Goal: Task Accomplishment & Management: Complete application form

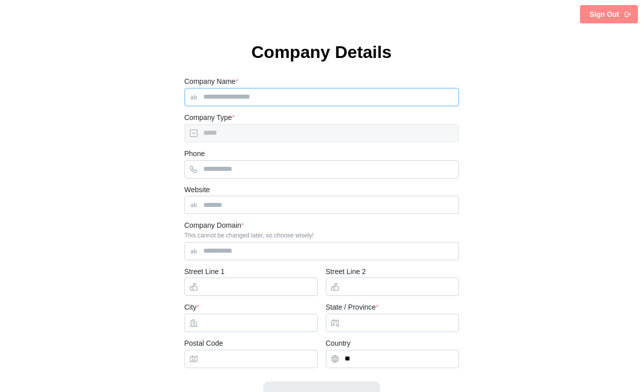
click at [303, 97] on input "Company Name *" at bounding box center [321, 97] width 274 height 18
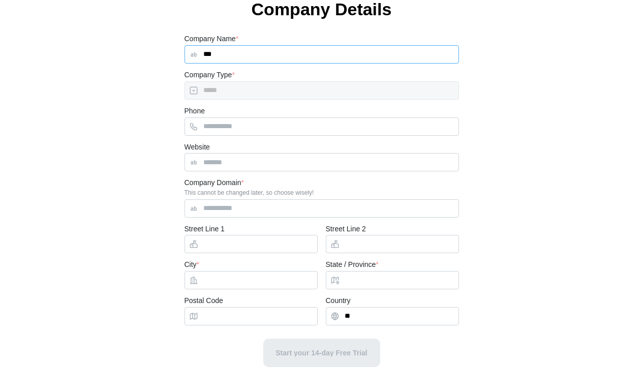
scroll to position [43, 0]
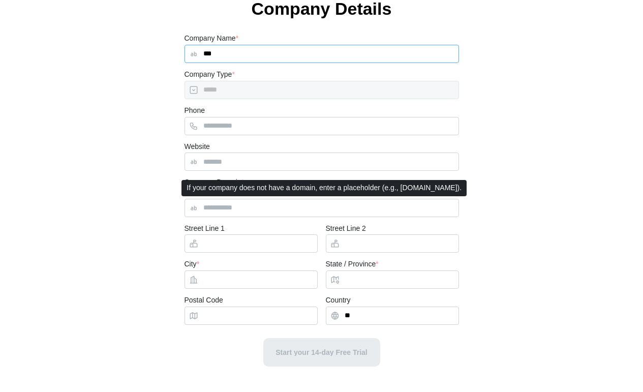
type input "***"
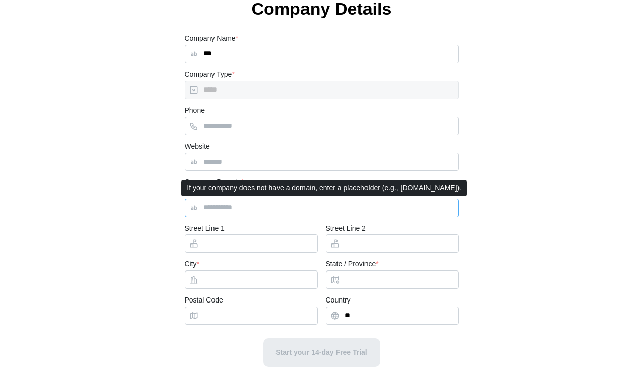
click at [268, 204] on input "Company Domain *" at bounding box center [321, 208] width 274 height 18
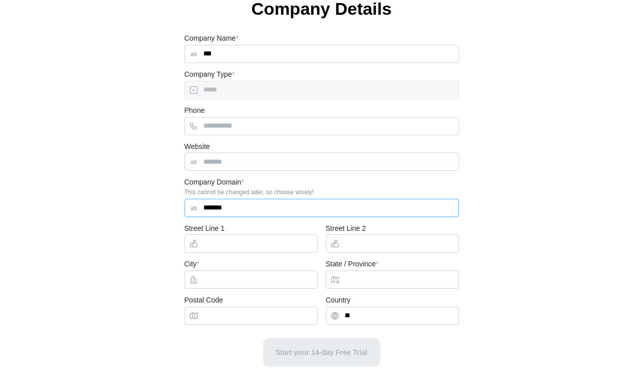
type input "*******"
click at [229, 283] on input "City *" at bounding box center [250, 279] width 133 height 18
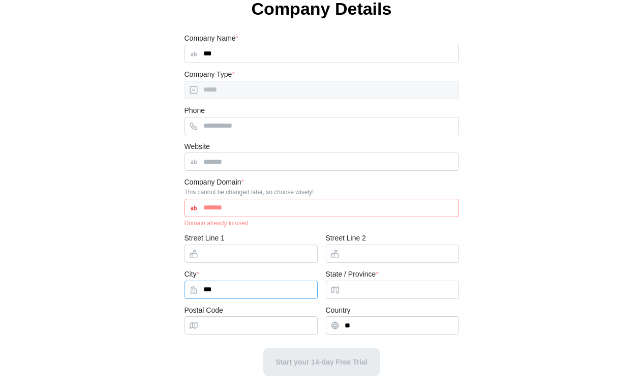
type input "***"
click at [371, 293] on input "State / Province *" at bounding box center [392, 289] width 133 height 18
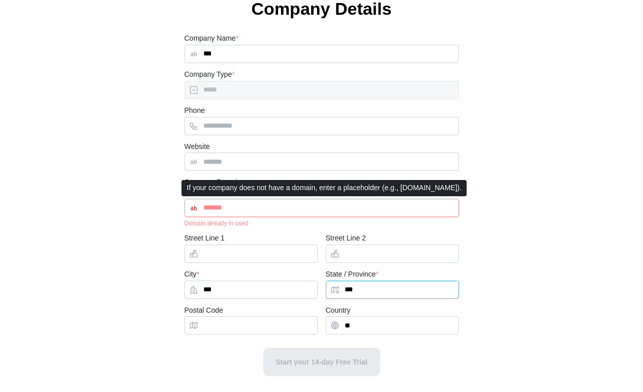
type input "***"
click at [295, 213] on input "*******" at bounding box center [321, 208] width 274 height 18
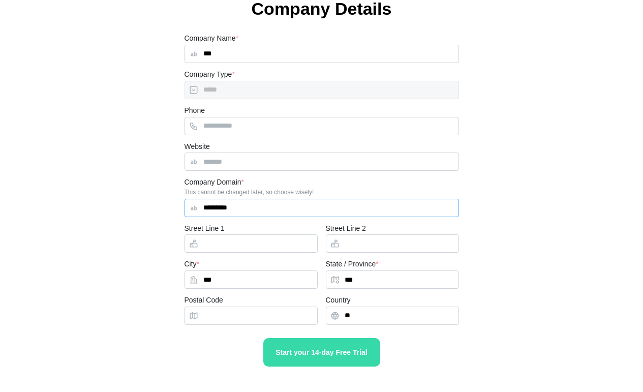
type input "*********"
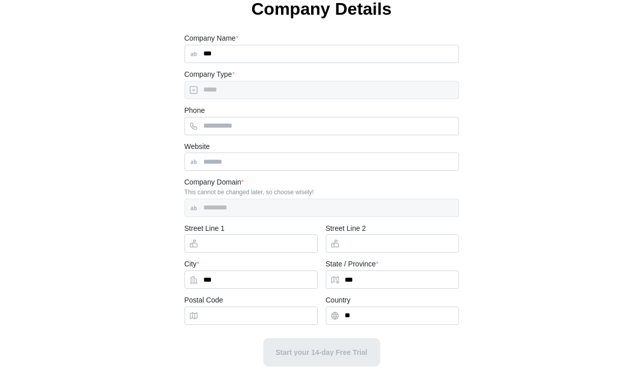
click at [321, 354] on div "Start your 14-day Free Trial" at bounding box center [321, 361] width 274 height 62
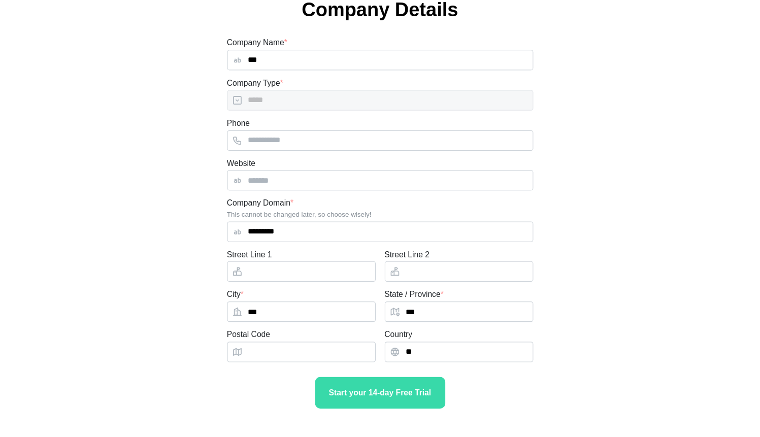
scroll to position [0, 0]
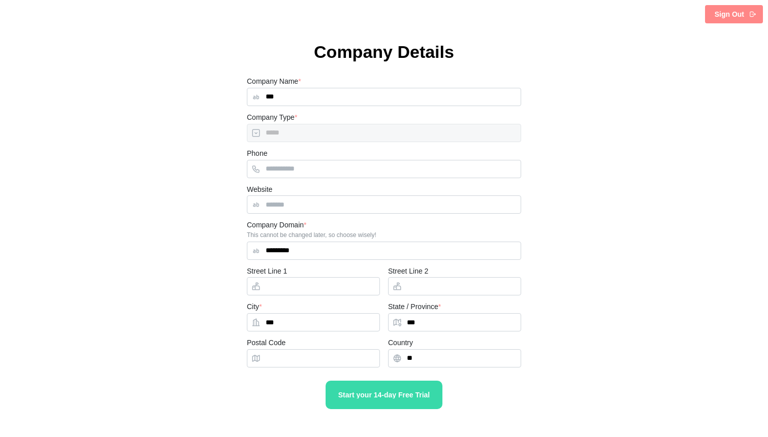
click at [406, 391] on button "Start your 14-day Free Trial" at bounding box center [384, 395] width 117 height 28
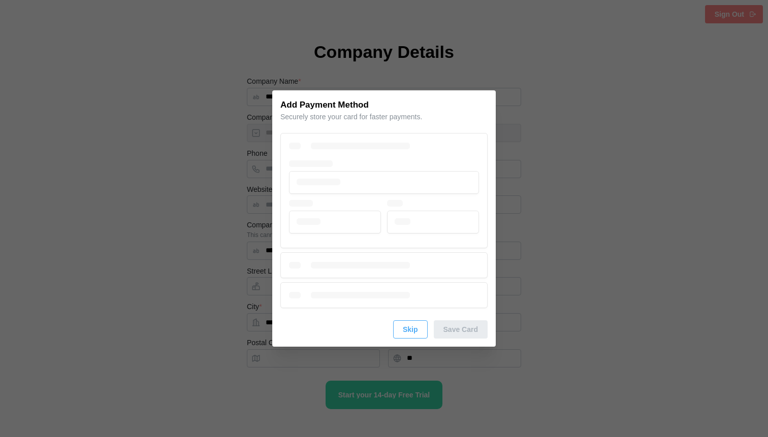
click at [413, 331] on span "Skip" at bounding box center [410, 329] width 15 height 17
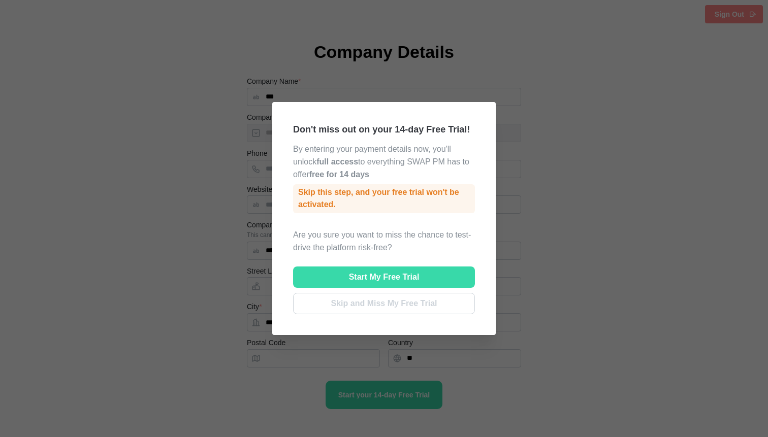
click at [432, 306] on span "Skip and Miss My Free Trial" at bounding box center [384, 304] width 106 height 20
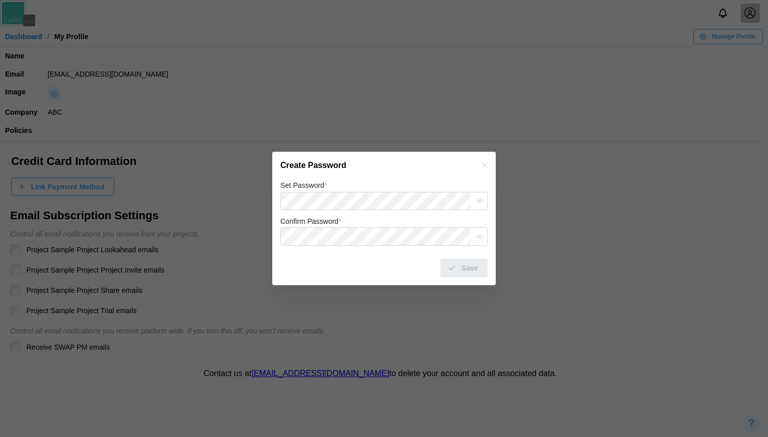
click at [405, 211] on form "Set Password * Confirm Password * Save" at bounding box center [383, 228] width 207 height 99
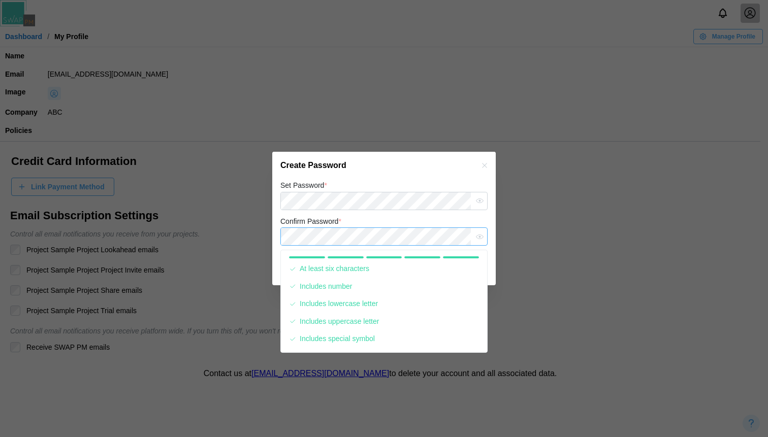
click at [440, 259] on button "Save" at bounding box center [463, 268] width 47 height 18
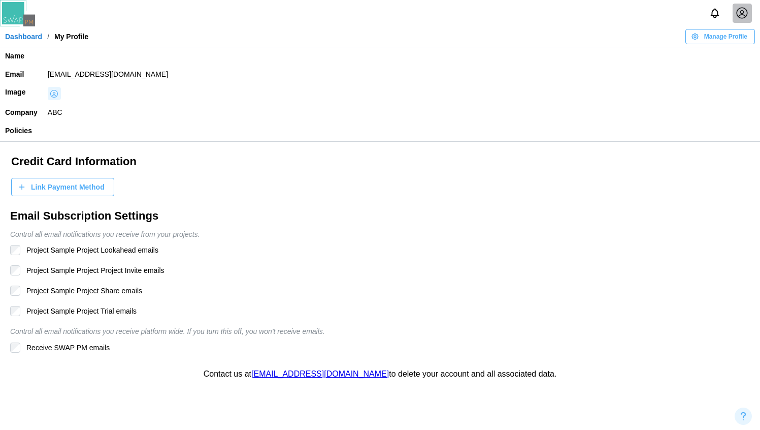
click at [36, 35] on link "Dashboard" at bounding box center [23, 36] width 37 height 7
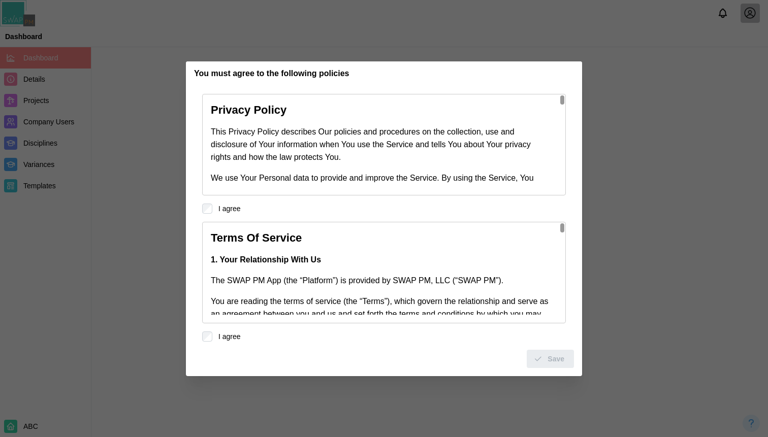
click at [226, 213] on label "I agree" at bounding box center [226, 209] width 28 height 10
click at [209, 346] on div "Save" at bounding box center [384, 355] width 380 height 26
click at [550, 363] on span "Save" at bounding box center [556, 358] width 17 height 17
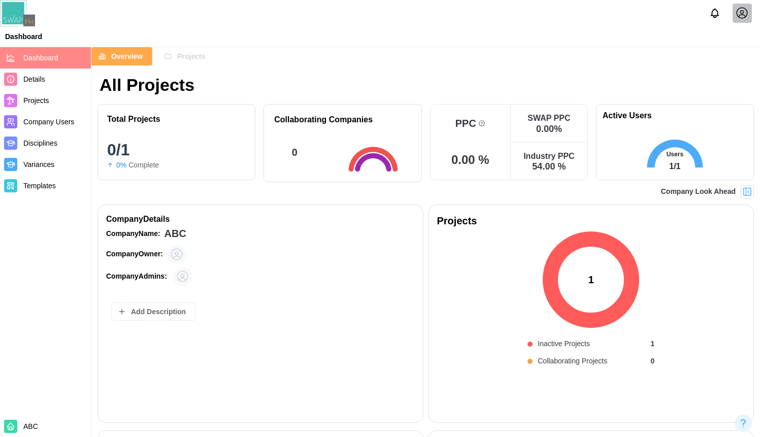
click at [192, 59] on span "Projects" at bounding box center [191, 56] width 28 height 17
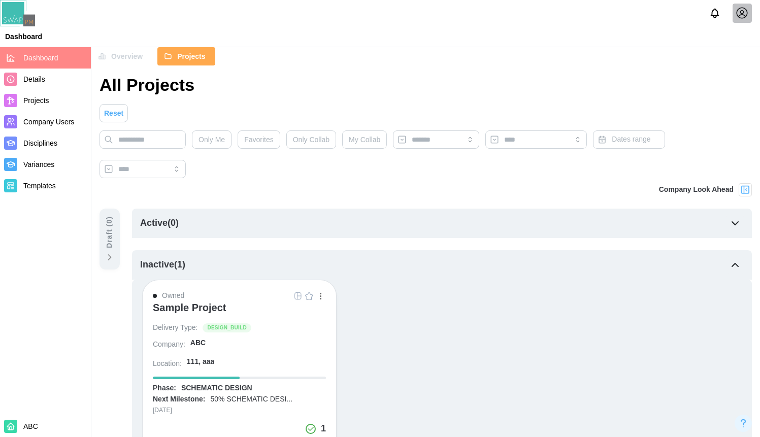
click at [202, 304] on div "Sample Project" at bounding box center [190, 308] width 74 height 12
click at [184, 308] on div "Sample Project" at bounding box center [190, 308] width 74 height 12
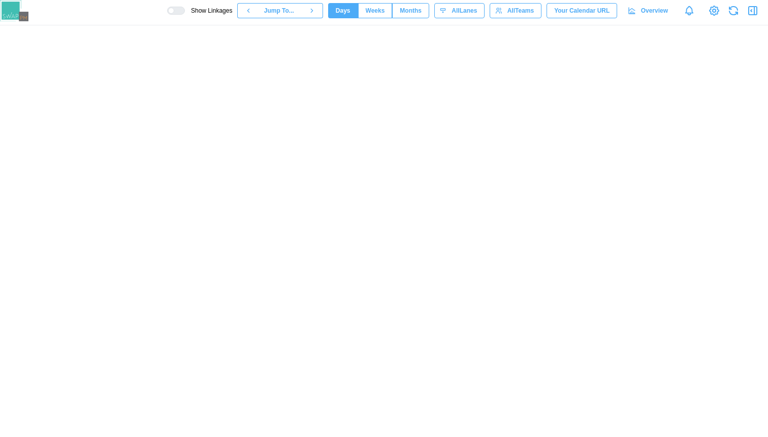
scroll to position [0, 11217]
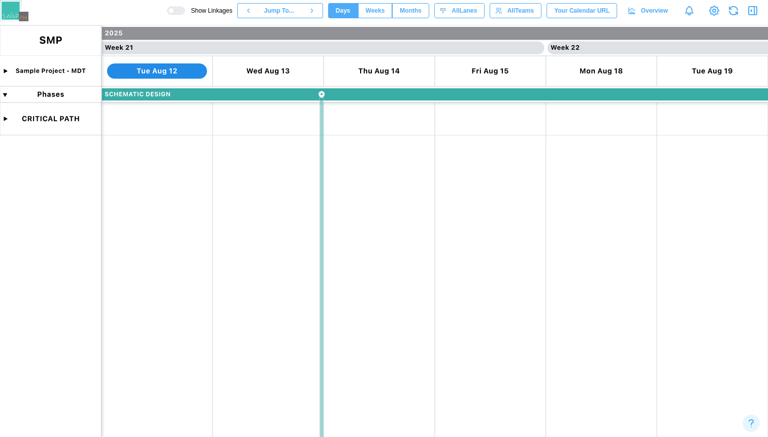
click at [153, 196] on canvas at bounding box center [384, 231] width 768 height 412
click at [756, 9] on icon "button" at bounding box center [753, 11] width 12 height 12
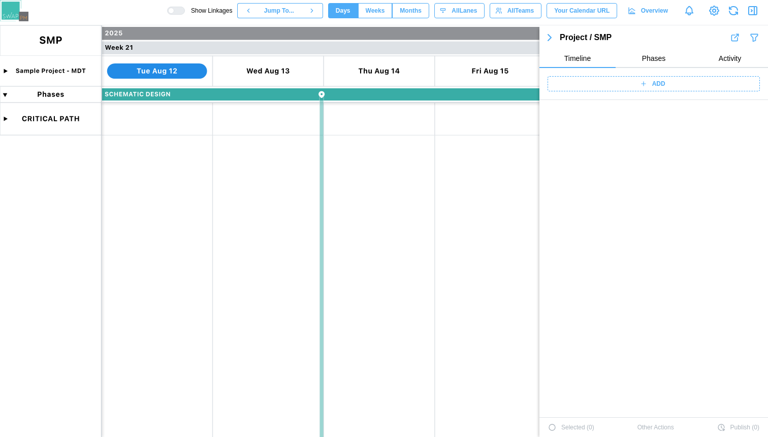
scroll to position [2349, 0]
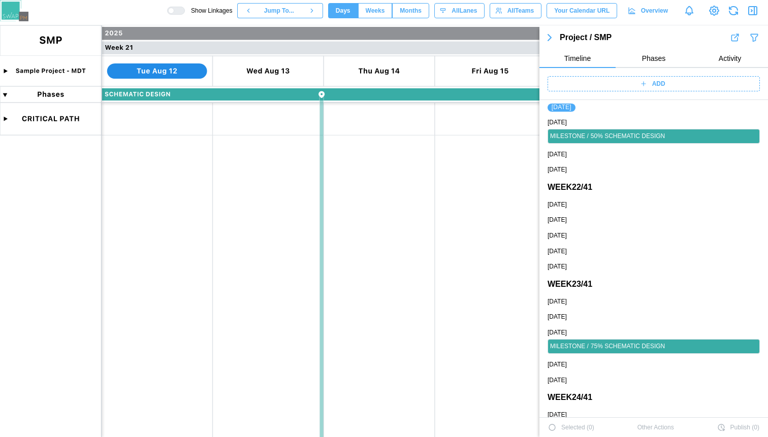
click at [625, 80] on div "ADD" at bounding box center [653, 84] width 200 height 14
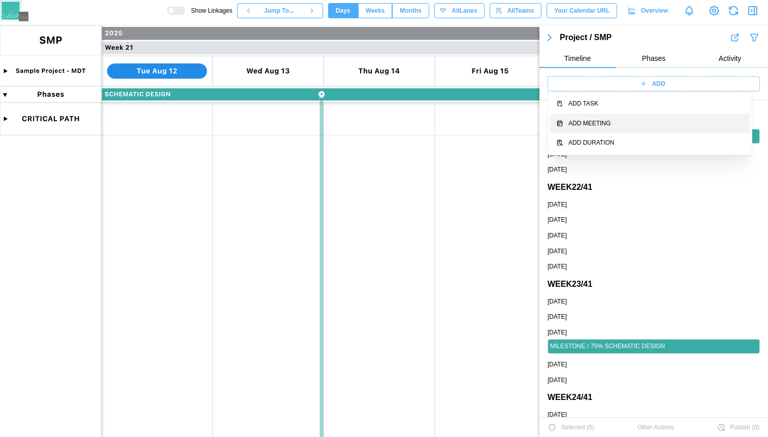
click at [605, 120] on div "Add Meeting" at bounding box center [655, 124] width 175 height 10
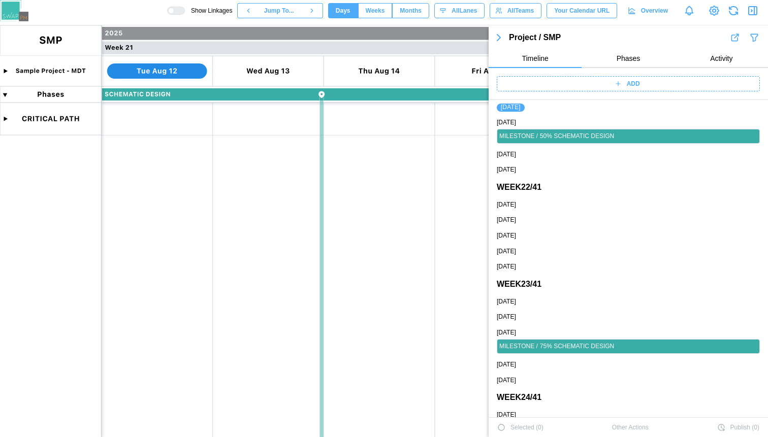
scroll to position [47, 0]
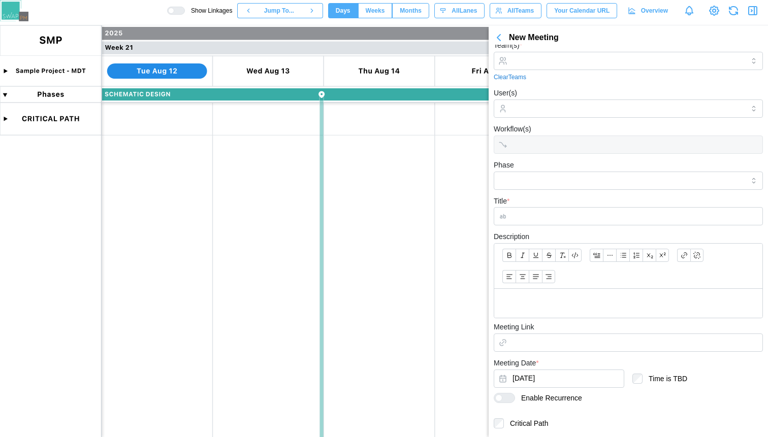
click at [552, 50] on div "Team(s) * Clear Teams" at bounding box center [628, 60] width 269 height 43
click at [553, 55] on div at bounding box center [627, 60] width 234 height 17
click at [558, 59] on input "Team(s) *" at bounding box center [628, 61] width 232 height 8
click at [551, 213] on input "Title *" at bounding box center [628, 216] width 269 height 18
type input "***"
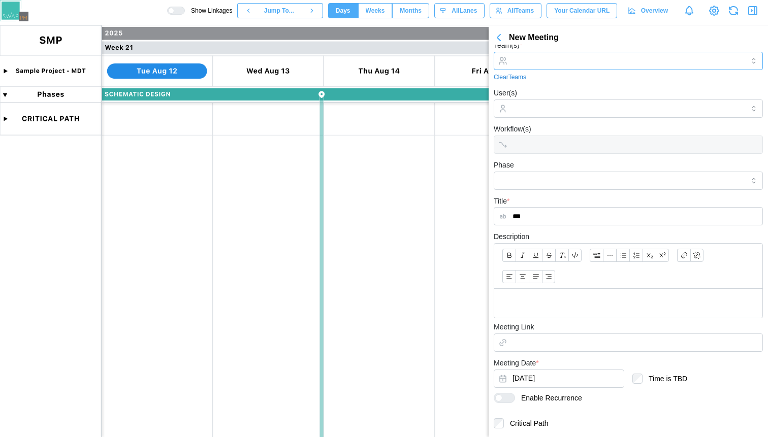
click at [553, 60] on input "Team(s) *" at bounding box center [628, 61] width 232 height 8
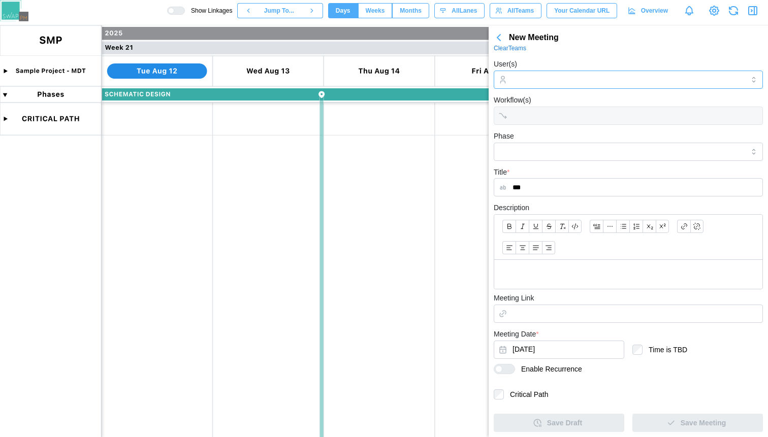
click at [554, 84] on input "User(s)" at bounding box center [628, 80] width 232 height 8
click at [419, 145] on canvas at bounding box center [384, 231] width 768 height 412
click at [500, 34] on icon "button" at bounding box center [499, 37] width 12 height 12
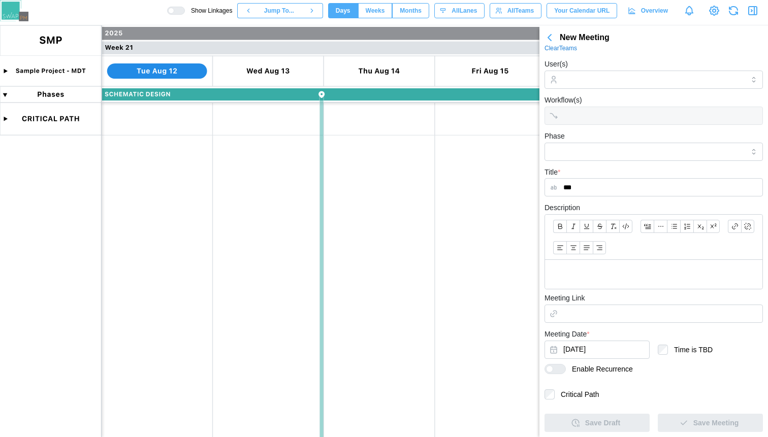
scroll to position [2347, 0]
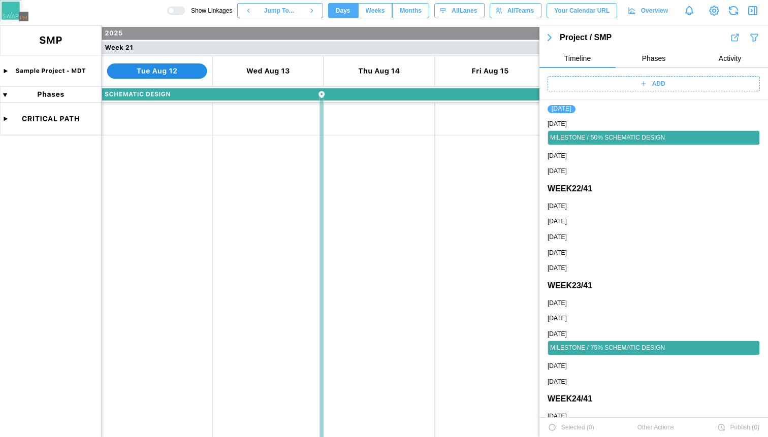
click at [689, 85] on div "ADD" at bounding box center [653, 84] width 200 height 14
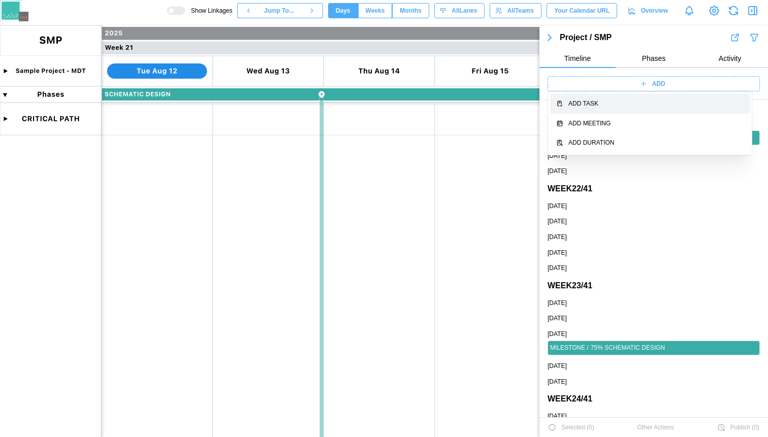
click at [624, 104] on div "Add Task" at bounding box center [655, 104] width 175 height 10
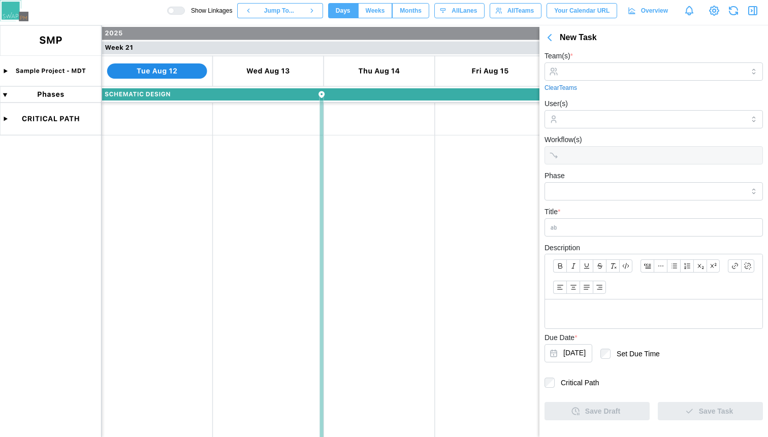
scroll to position [0, 0]
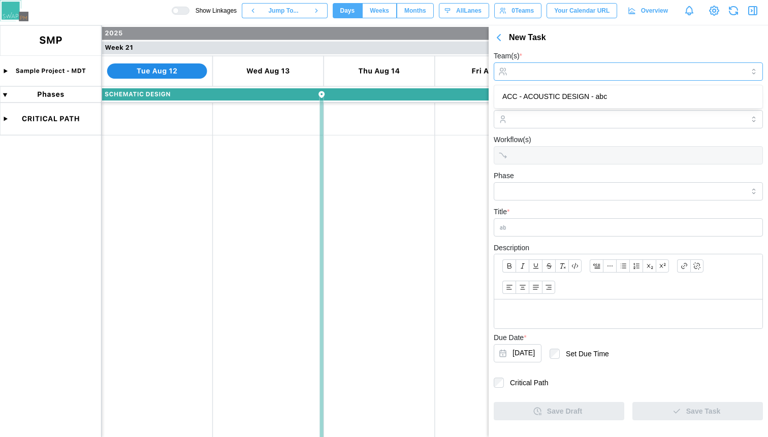
click at [598, 63] on div at bounding box center [627, 71] width 234 height 17
click at [560, 214] on div "Title *" at bounding box center [628, 221] width 269 height 31
click at [558, 220] on input "Title *" at bounding box center [628, 227] width 269 height 18
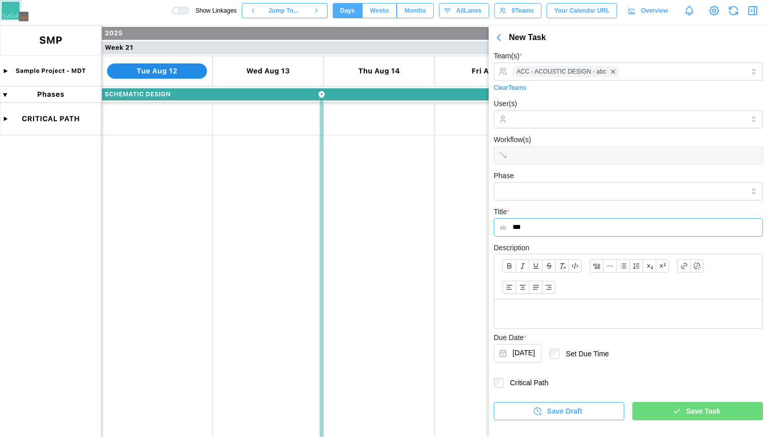
type input "***"
click at [658, 410] on div "Save Task" at bounding box center [696, 411] width 114 height 17
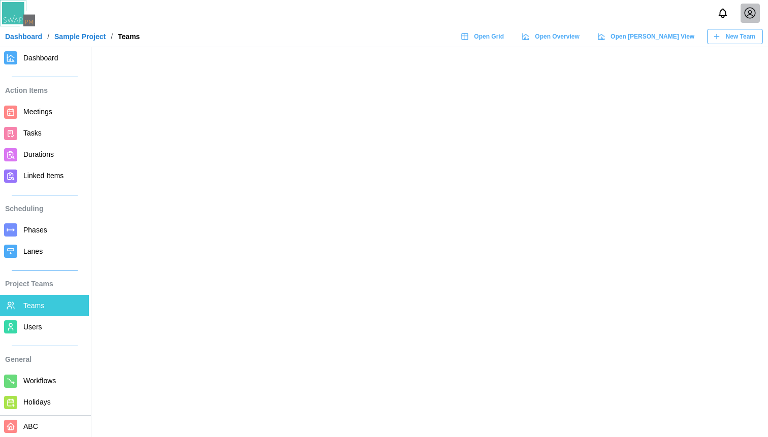
click at [726, 40] on span "New Team" at bounding box center [740, 36] width 29 height 14
click at [739, 41] on span "New Team" at bounding box center [740, 36] width 29 height 14
click at [724, 35] on div "New Team" at bounding box center [734, 36] width 43 height 14
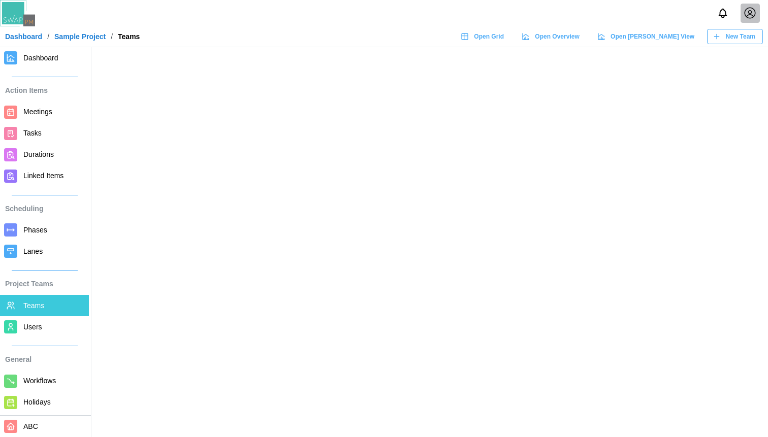
click at [724, 35] on div "New Team" at bounding box center [734, 36] width 43 height 14
click at [49, 322] on span "Users" at bounding box center [53, 327] width 61 height 13
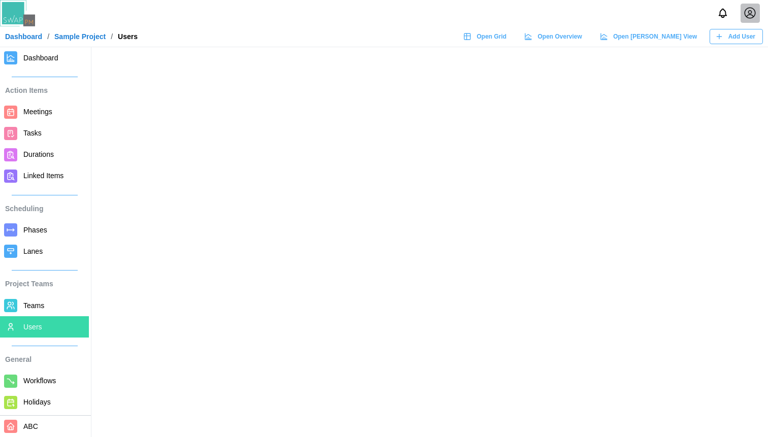
click at [752, 16] on icon at bounding box center [750, 13] width 11 height 11
click at [728, 88] on main at bounding box center [384, 218] width 768 height 437
click at [747, 16] on icon at bounding box center [750, 13] width 13 height 13
click at [747, 38] on span "Add User" at bounding box center [741, 36] width 27 height 14
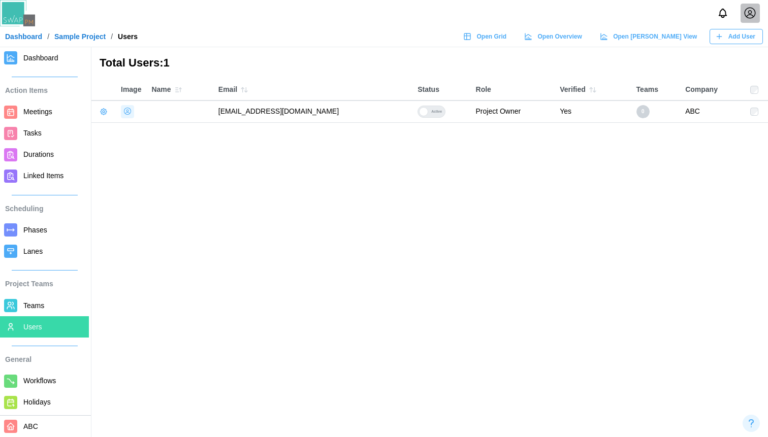
click at [50, 303] on span "Teams" at bounding box center [53, 306] width 61 height 13
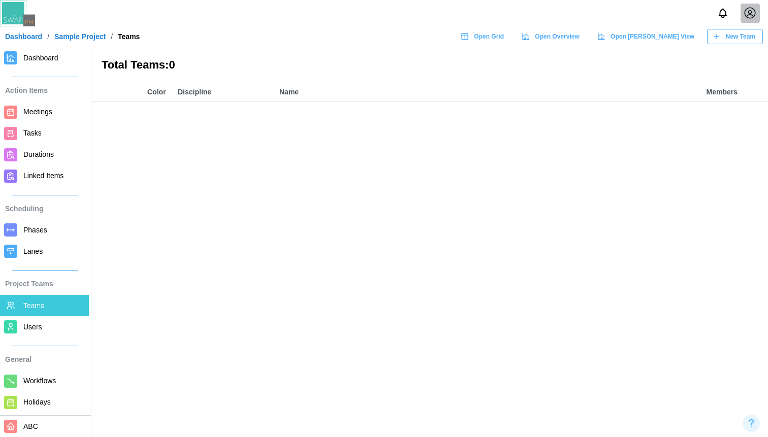
click at [739, 40] on span "New Team" at bounding box center [740, 36] width 29 height 14
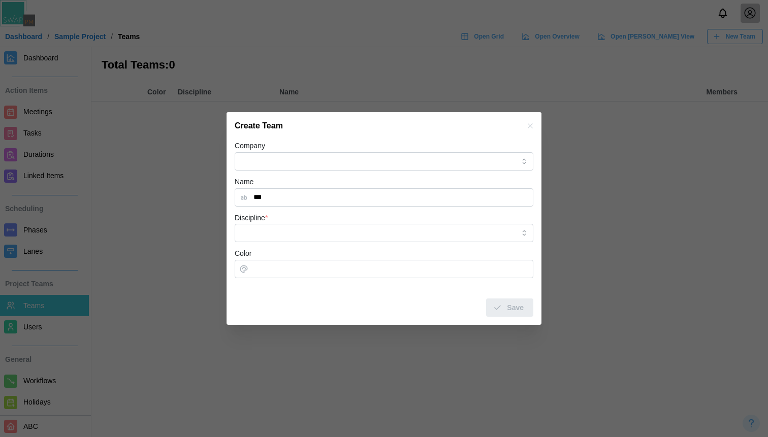
type input "***"
click at [333, 239] on input "Discipline *" at bounding box center [384, 233] width 299 height 18
click at [311, 232] on input "Discipline *" at bounding box center [384, 233] width 299 height 18
click at [319, 306] on div "Save" at bounding box center [384, 304] width 299 height 26
click at [323, 231] on input "Discipline *" at bounding box center [384, 233] width 299 height 18
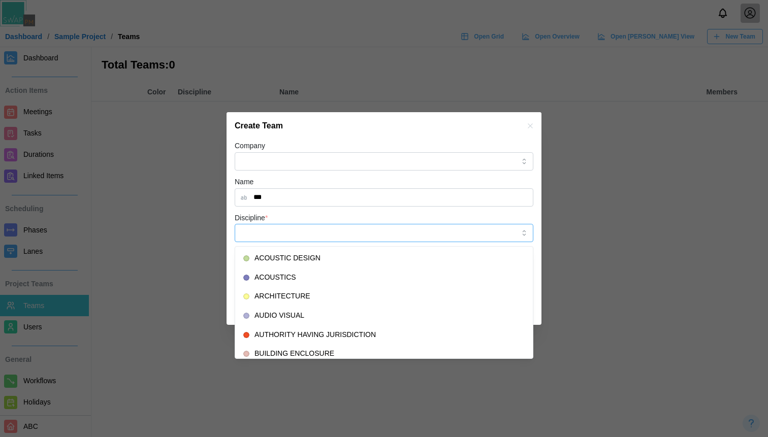
click at [301, 239] on input "Discipline *" at bounding box center [384, 233] width 299 height 18
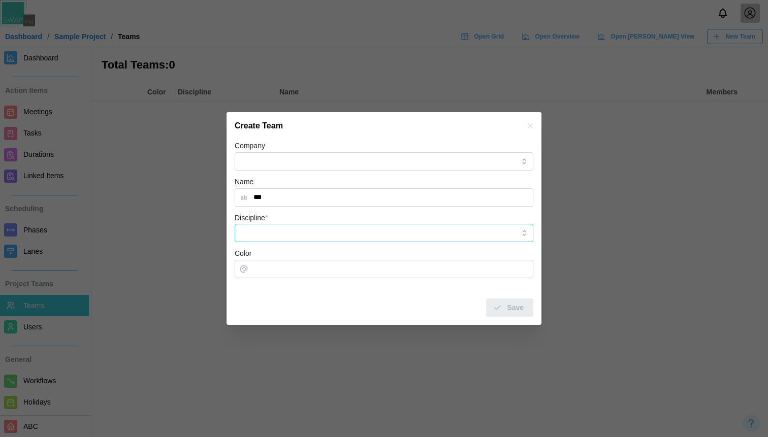
click at [296, 235] on input "Discipline *" at bounding box center [384, 233] width 299 height 18
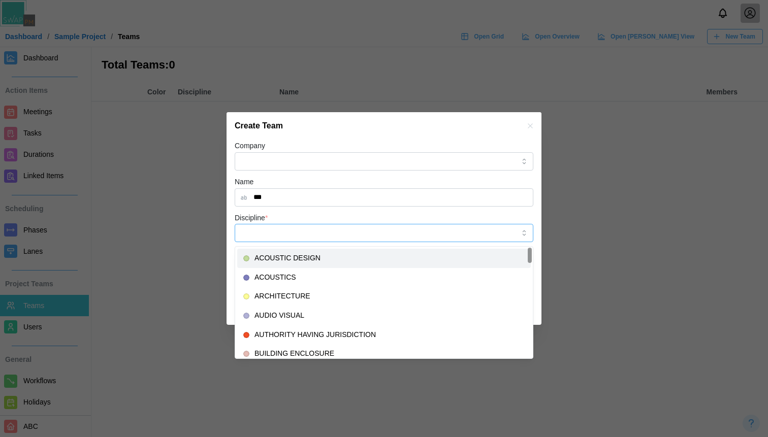
type input "**********"
type input "*******"
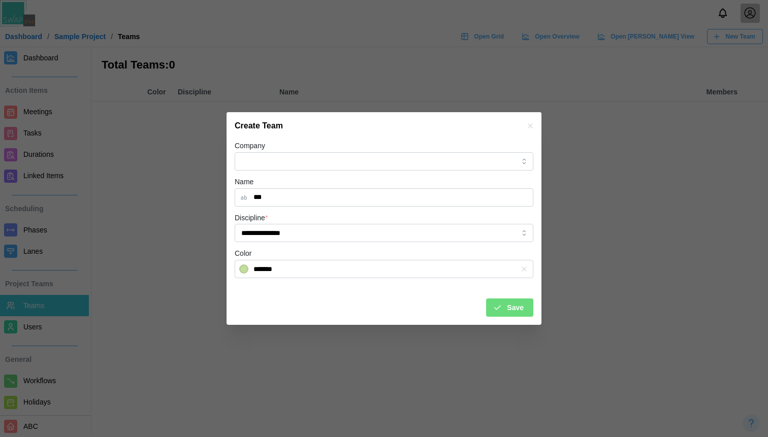
click at [519, 314] on span "Save" at bounding box center [515, 307] width 17 height 17
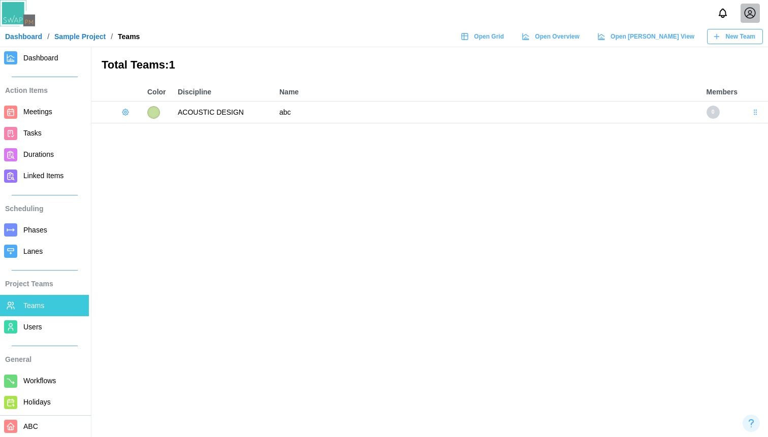
click at [87, 38] on link "Sample Project" at bounding box center [79, 36] width 51 height 7
